Goal: Use online tool/utility

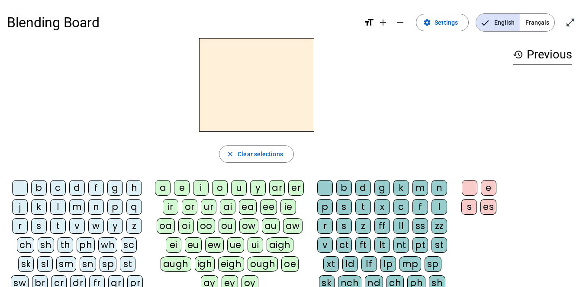
click at [79, 207] on div "m" at bounding box center [77, 207] width 16 height 16
click at [163, 186] on div "a" at bounding box center [163, 188] width 16 height 16
click at [438, 206] on div "l" at bounding box center [439, 207] width 16 height 16
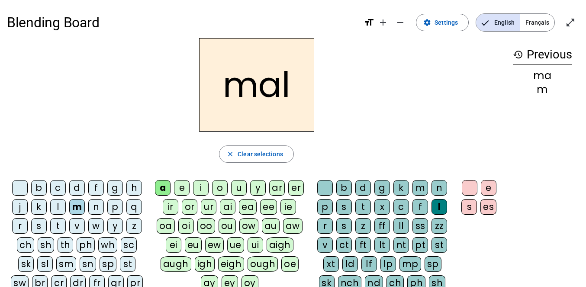
click at [204, 189] on div "i" at bounding box center [201, 188] width 16 height 16
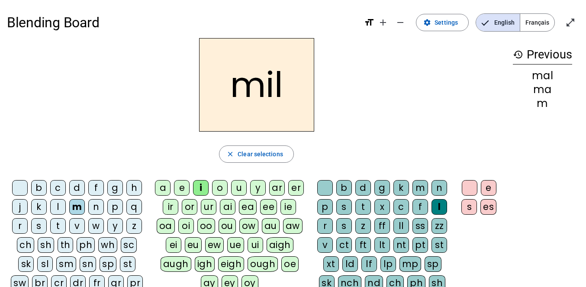
click at [42, 223] on div "s" at bounding box center [39, 226] width 16 height 16
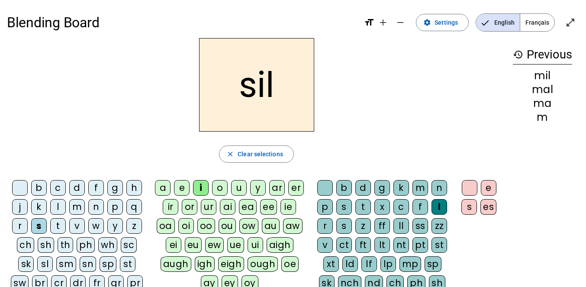
click at [327, 186] on div at bounding box center [325, 188] width 16 height 16
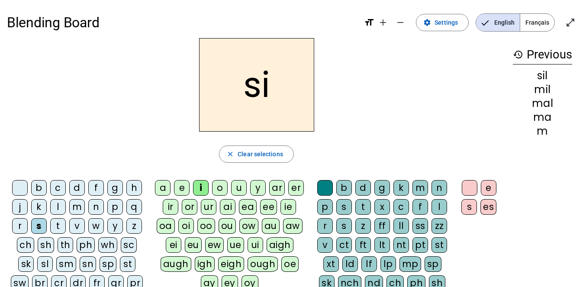
click at [166, 187] on div "a" at bounding box center [163, 188] width 16 height 16
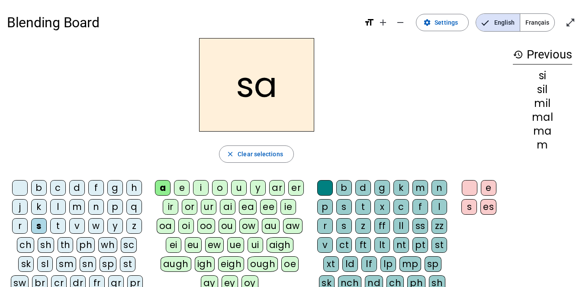
click at [242, 186] on div "u" at bounding box center [239, 188] width 16 height 16
click at [77, 187] on div "d" at bounding box center [77, 188] width 16 height 16
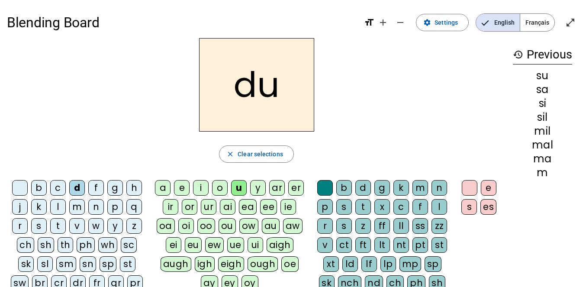
click at [40, 226] on div "s" at bounding box center [39, 226] width 16 height 16
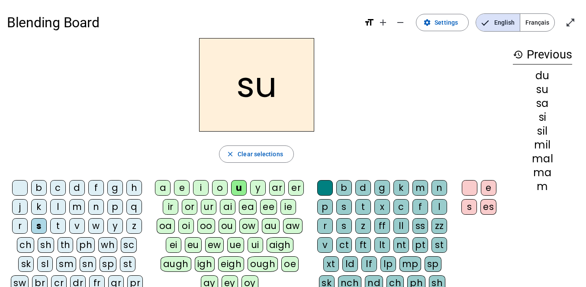
click at [330, 225] on div "r" at bounding box center [325, 226] width 16 height 16
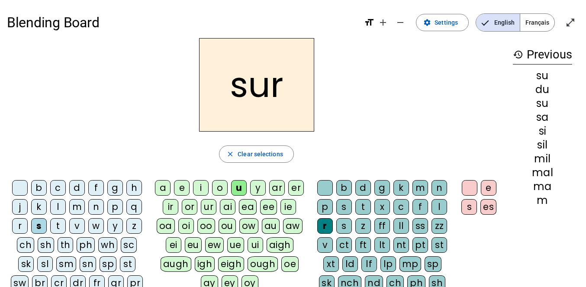
click at [77, 207] on div "m" at bounding box center [77, 207] width 16 height 16
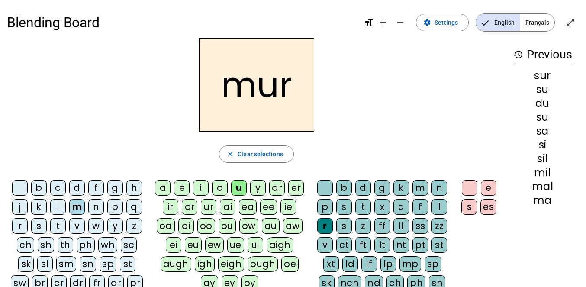
click at [77, 188] on div "d" at bounding box center [77, 188] width 16 height 16
